Goal: Task Accomplishment & Management: Use online tool/utility

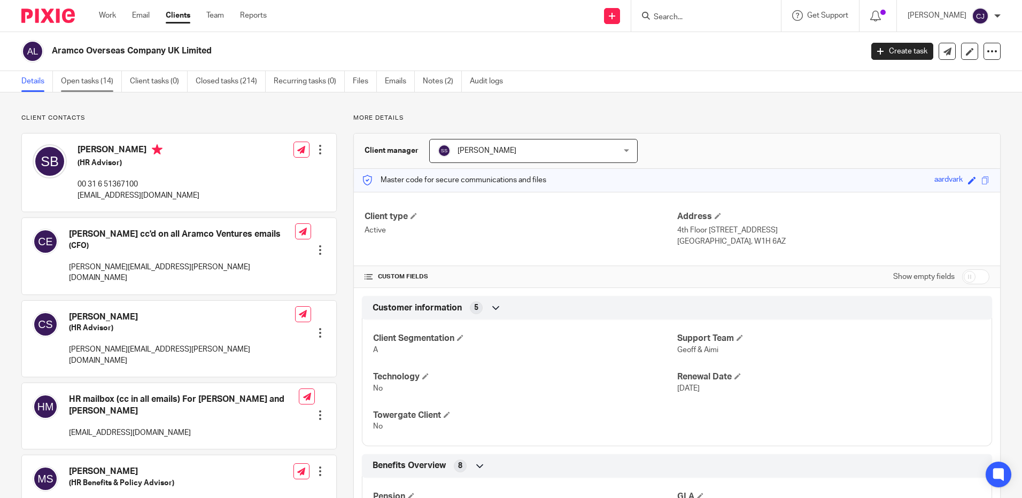
click at [112, 83] on link "Open tasks (14)" at bounding box center [91, 81] width 61 height 21
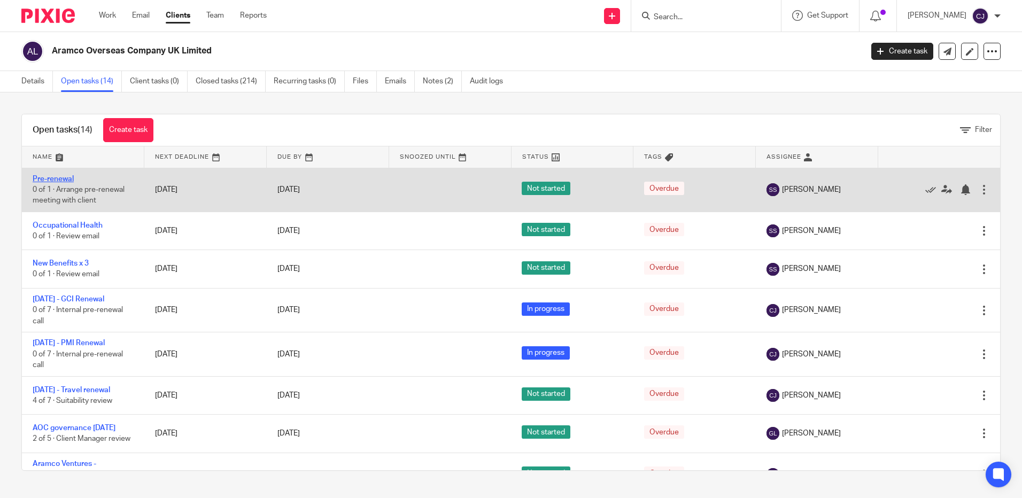
click at [60, 182] on link "Pre-renewal" at bounding box center [53, 178] width 41 height 7
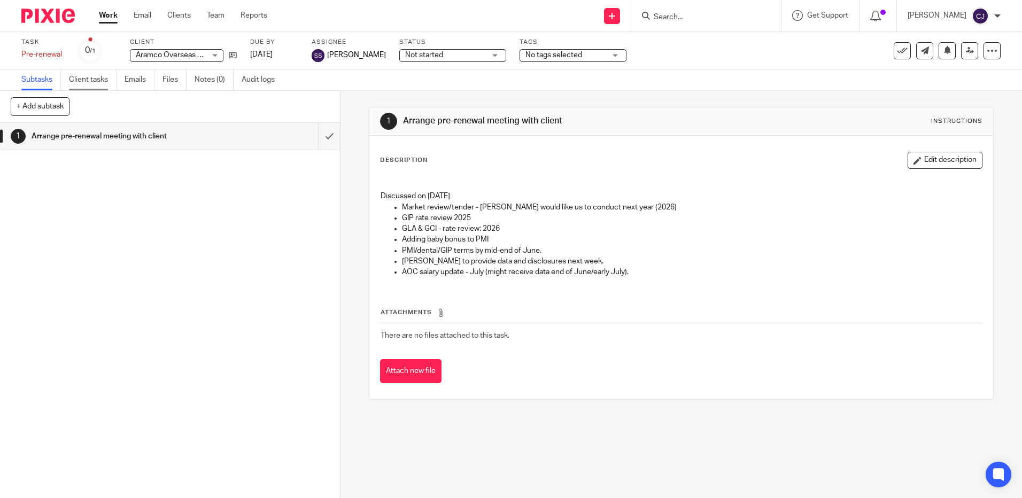
click at [90, 77] on link "Client tasks" at bounding box center [93, 79] width 48 height 21
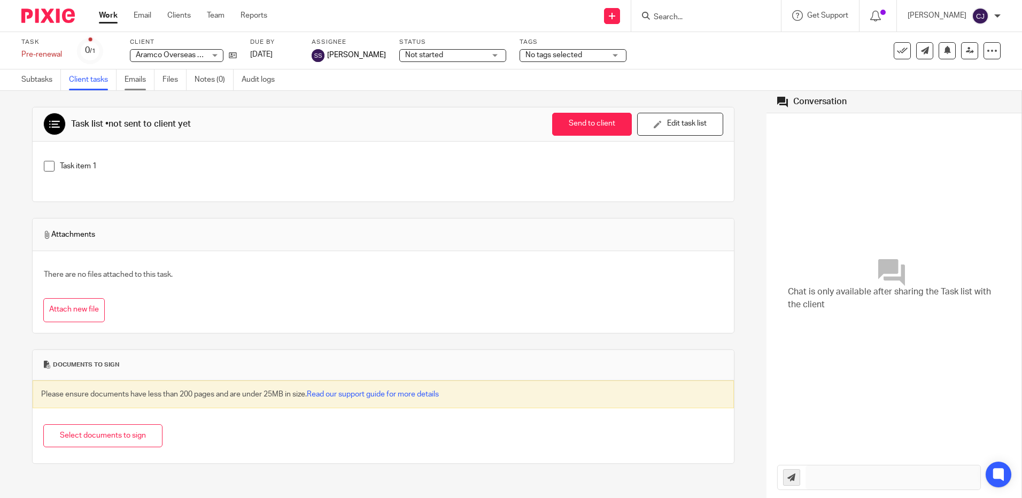
click at [126, 82] on link "Emails" at bounding box center [140, 79] width 30 height 21
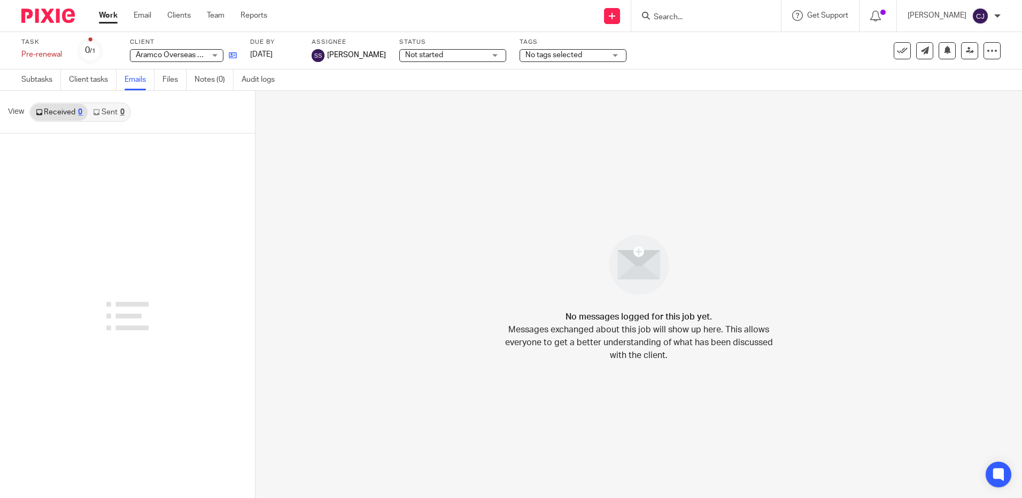
click at [231, 55] on icon at bounding box center [233, 55] width 8 height 8
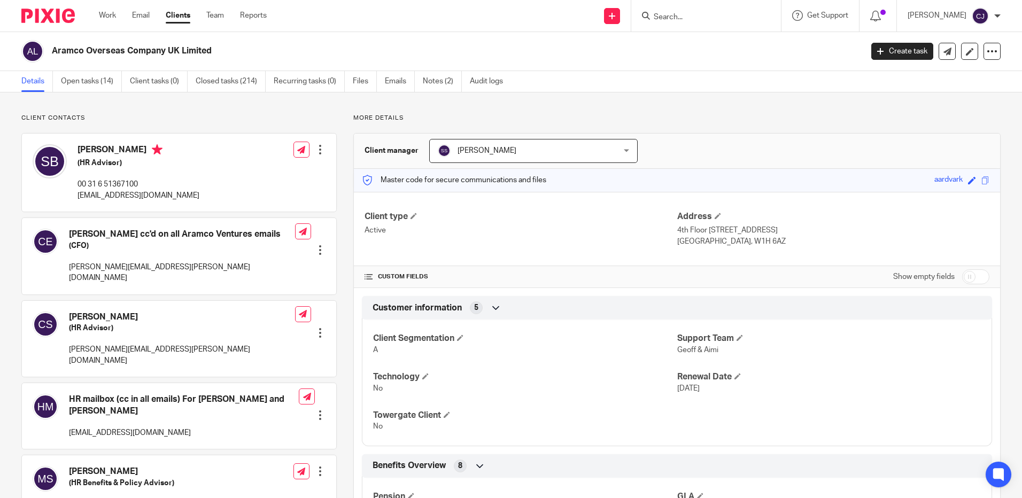
drag, startPoint x: 83, startPoint y: 87, endPoint x: 265, endPoint y: 232, distance: 233.5
click at [84, 87] on link "Open tasks (14)" at bounding box center [91, 81] width 61 height 21
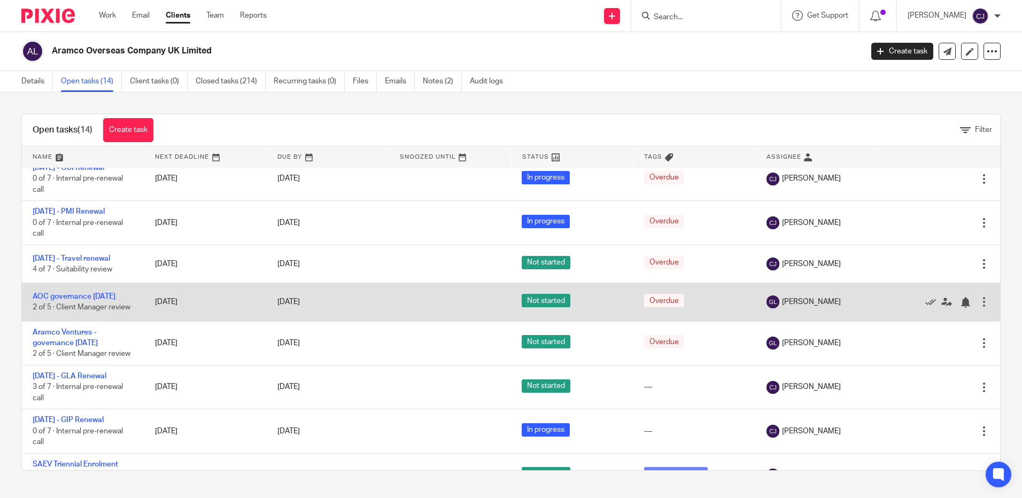
scroll to position [214, 0]
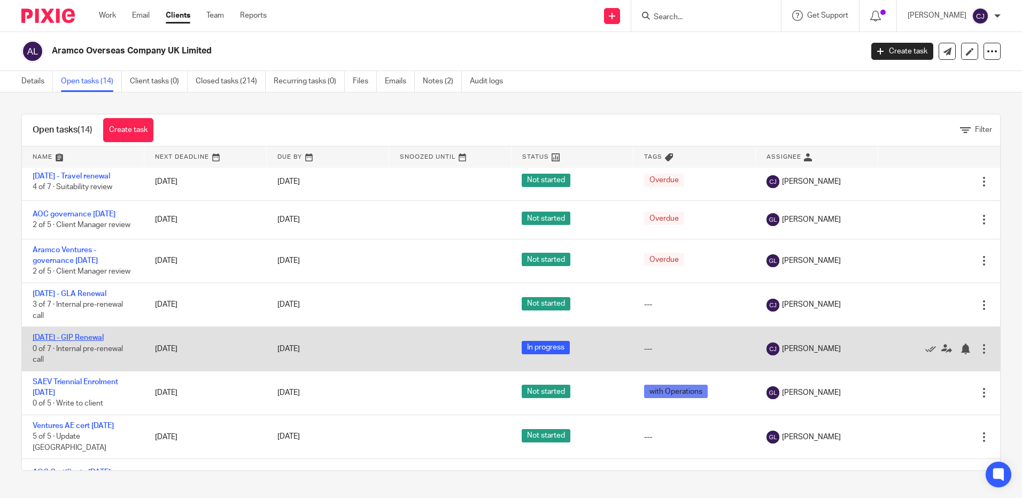
click at [92, 342] on link "[DATE] - GIP Renewal" at bounding box center [68, 337] width 71 height 7
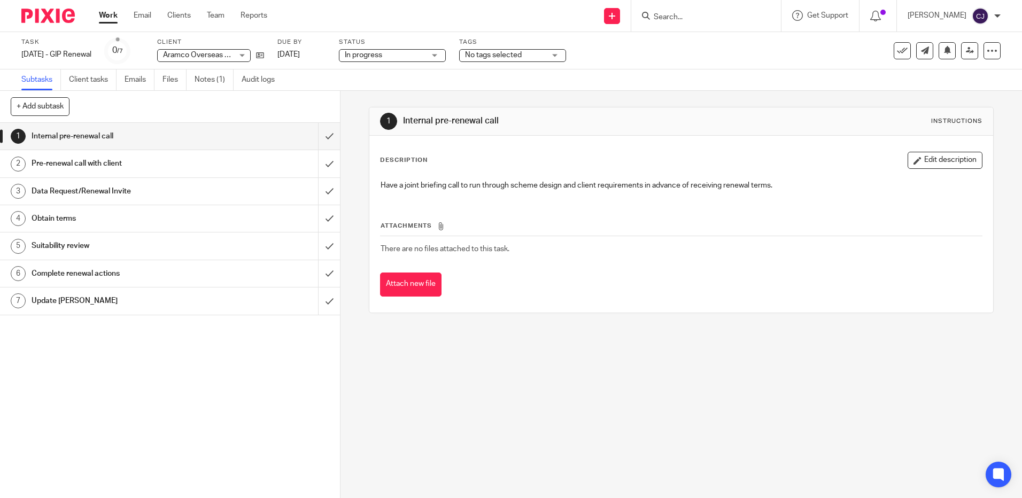
click at [155, 192] on h1 "Data Request/Renewal Invite" at bounding box center [124, 191] width 184 height 16
click at [91, 189] on h1 "Data Request/Renewal Invite" at bounding box center [124, 191] width 184 height 16
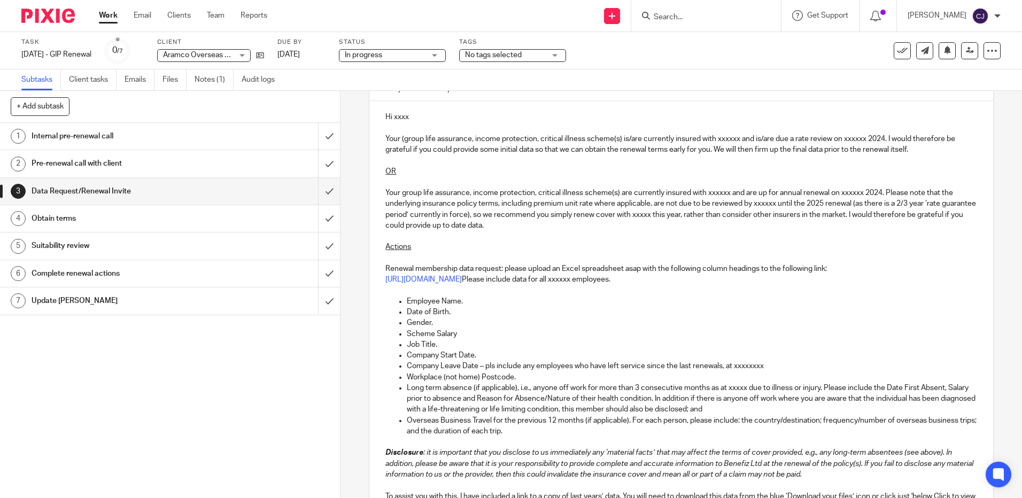
scroll to position [267, 0]
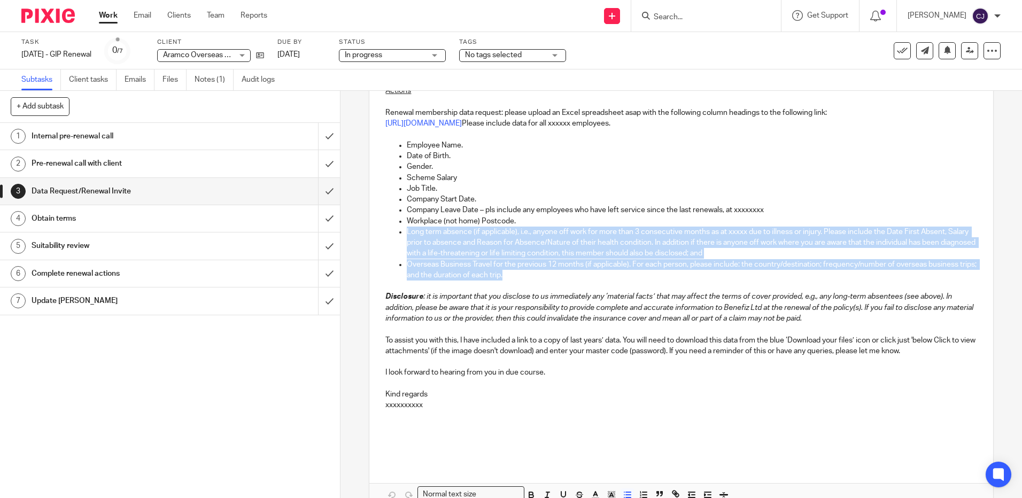
drag, startPoint x: 456, startPoint y: 261, endPoint x: 383, endPoint y: 230, distance: 79.5
click at [385, 230] on ul "Employee Name. Date of Birth. Gender. Scheme Salary Job Title. Company Start Da…" at bounding box center [680, 210] width 591 height 141
copy ul "Long term absence (if applicable), i.e., anyone off work for more than 3 consec…"
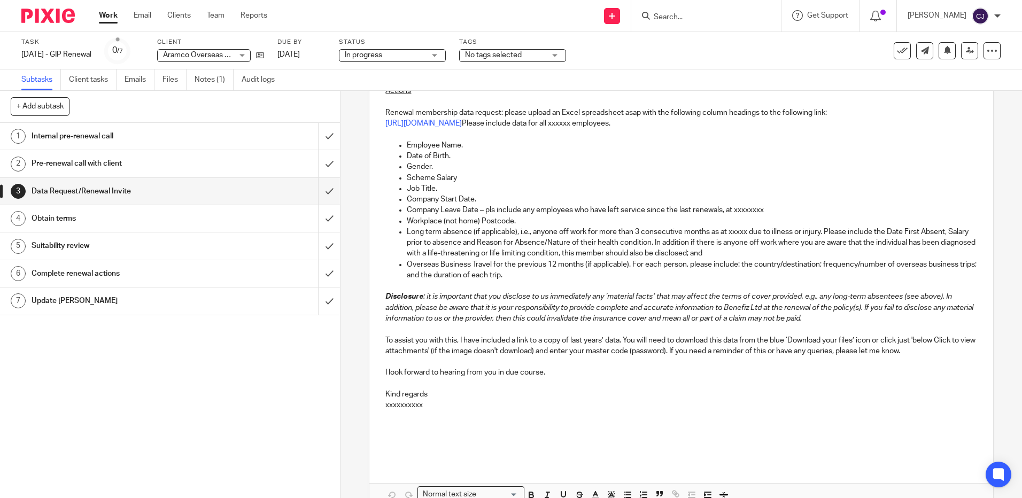
click at [563, 286] on p at bounding box center [680, 286] width 591 height 11
